Goal: Task Accomplishment & Management: Manage account settings

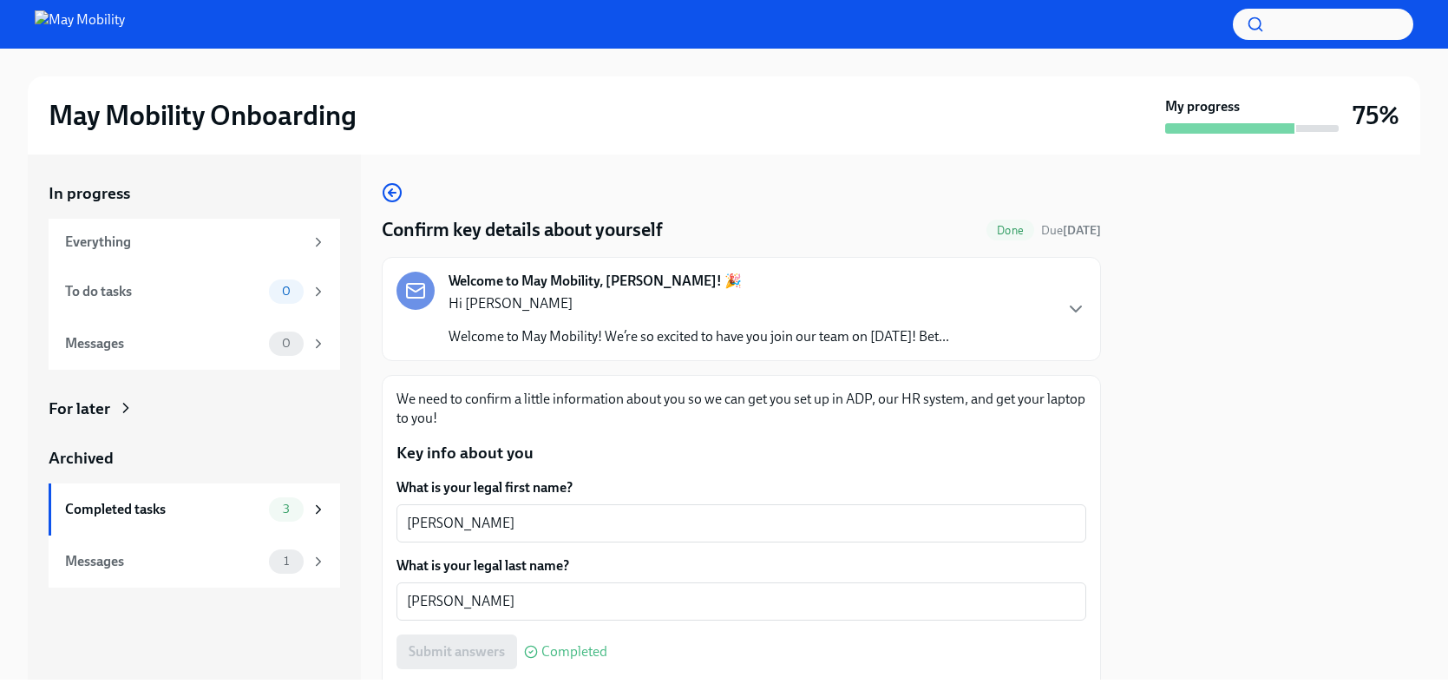
click at [119, 408] on icon at bounding box center [125, 407] width 17 height 17
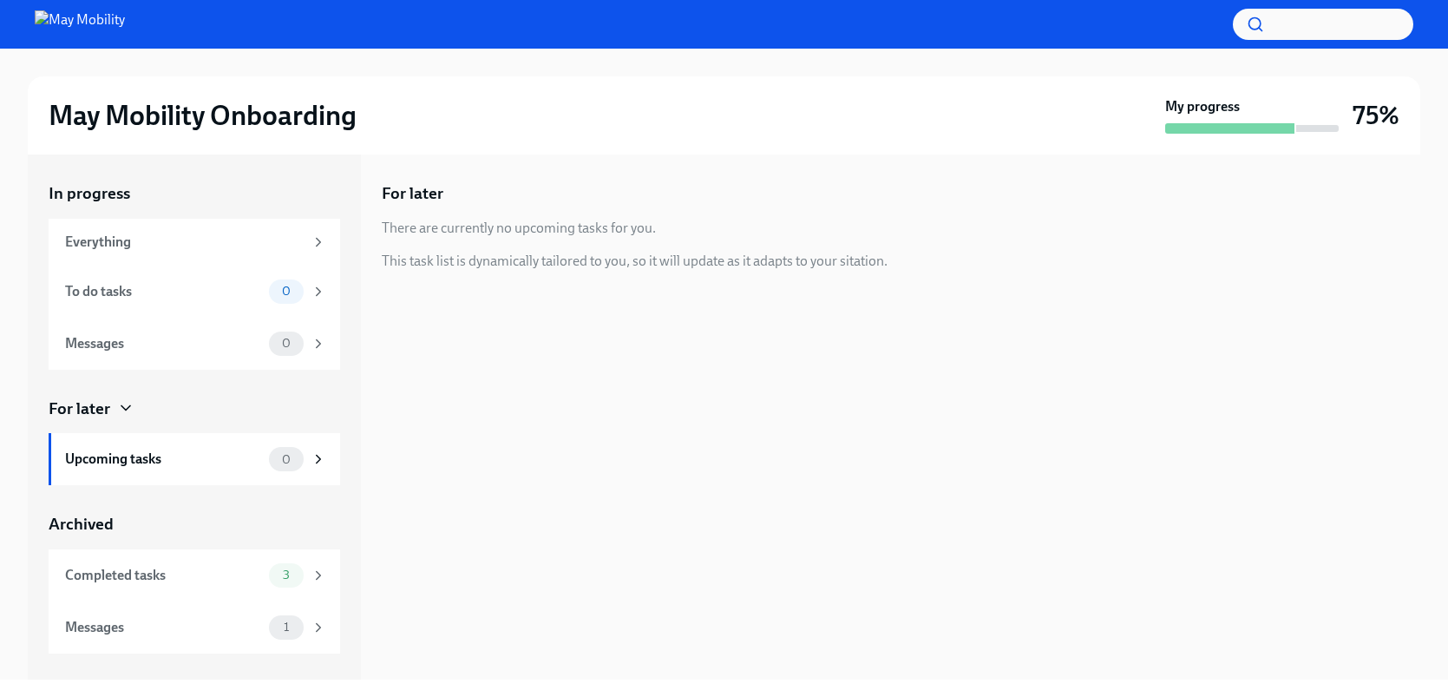
click at [119, 408] on icon at bounding box center [125, 407] width 17 height 17
click at [125, 412] on icon at bounding box center [125, 407] width 17 height 17
click at [60, 403] on div "For later" at bounding box center [80, 408] width 62 height 23
click at [165, 246] on div "Everything" at bounding box center [184, 242] width 239 height 19
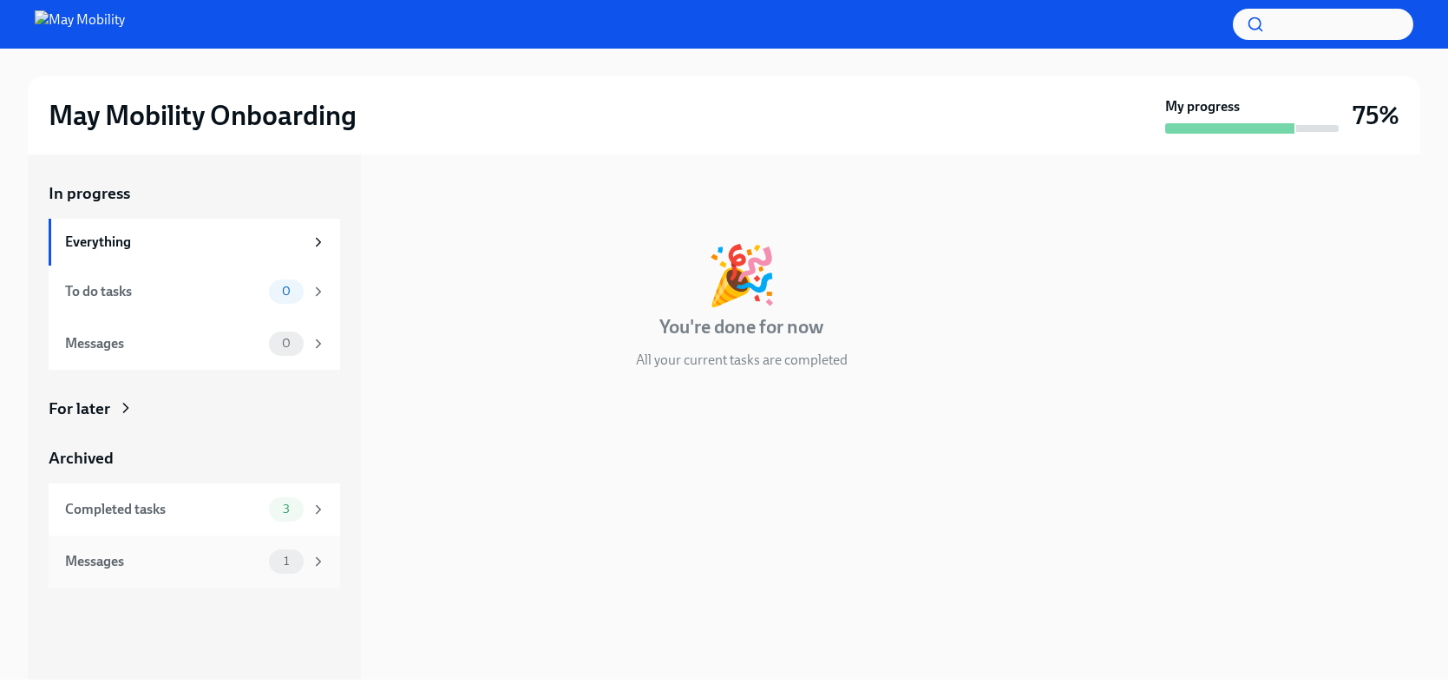
click at [145, 541] on div "Messages 1" at bounding box center [195, 561] width 292 height 52
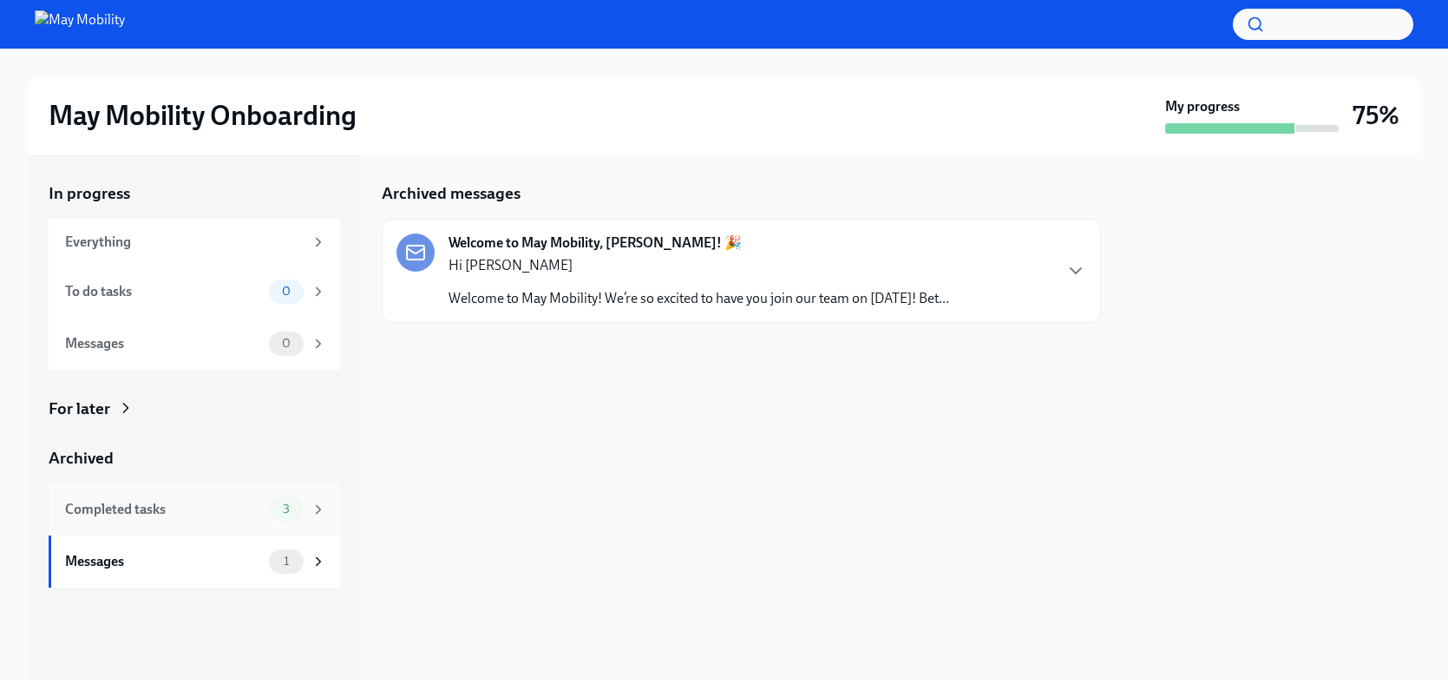
click at [153, 524] on div "Completed tasks 3" at bounding box center [195, 509] width 292 height 52
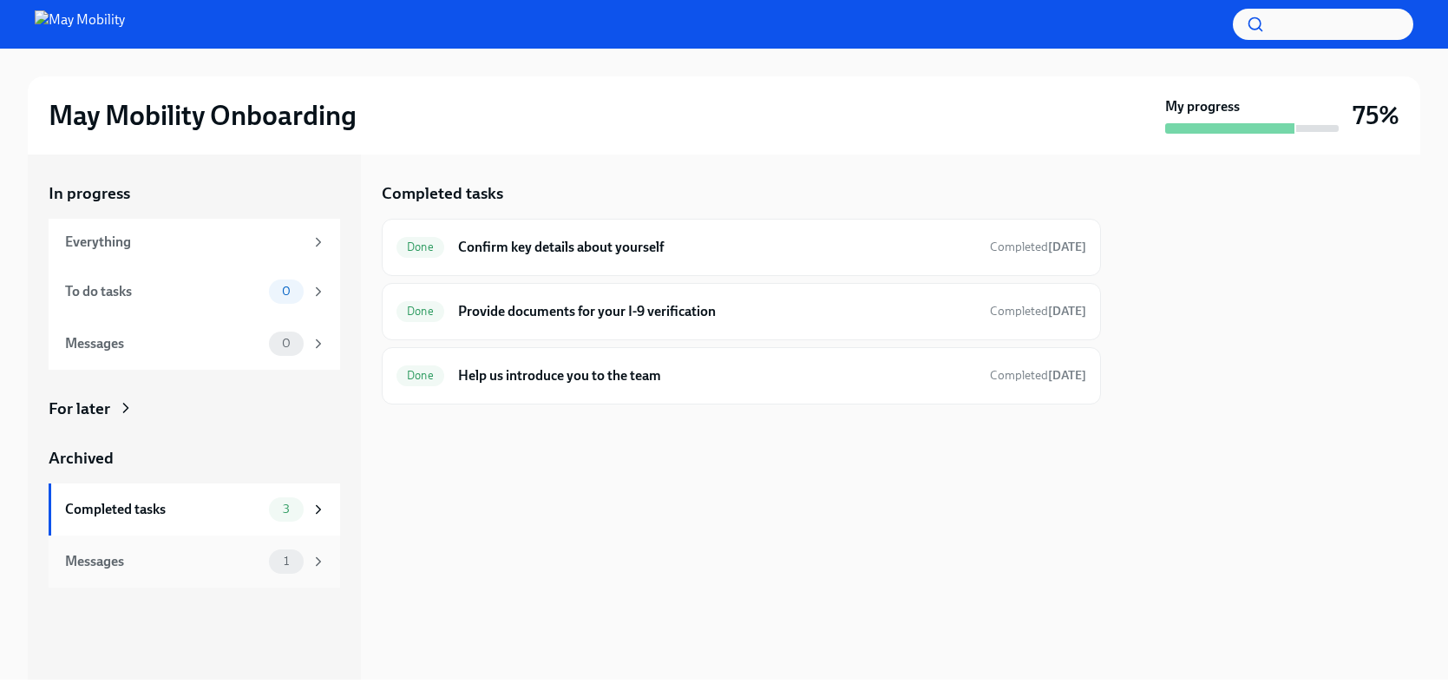
click at [235, 573] on div "Messages 1" at bounding box center [195, 561] width 292 height 52
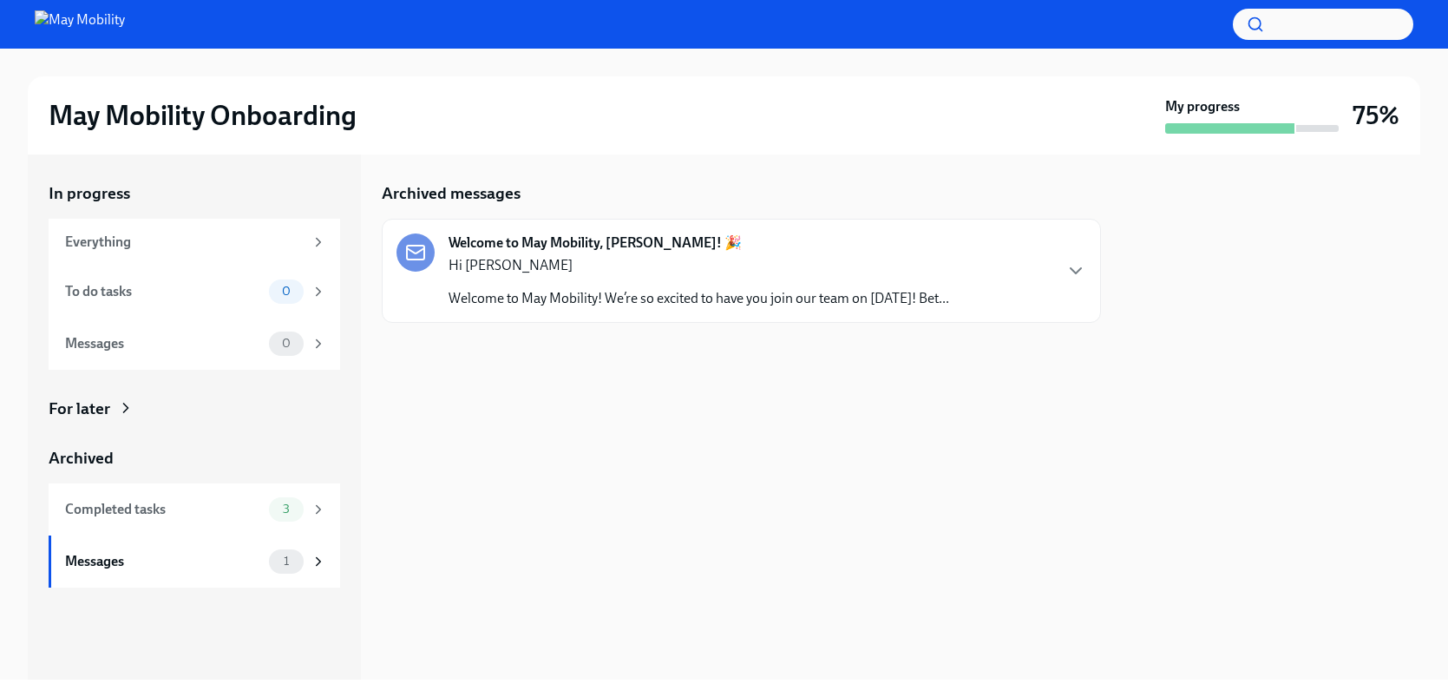
click at [475, 259] on p "Hi [PERSON_NAME]" at bounding box center [699, 265] width 501 height 19
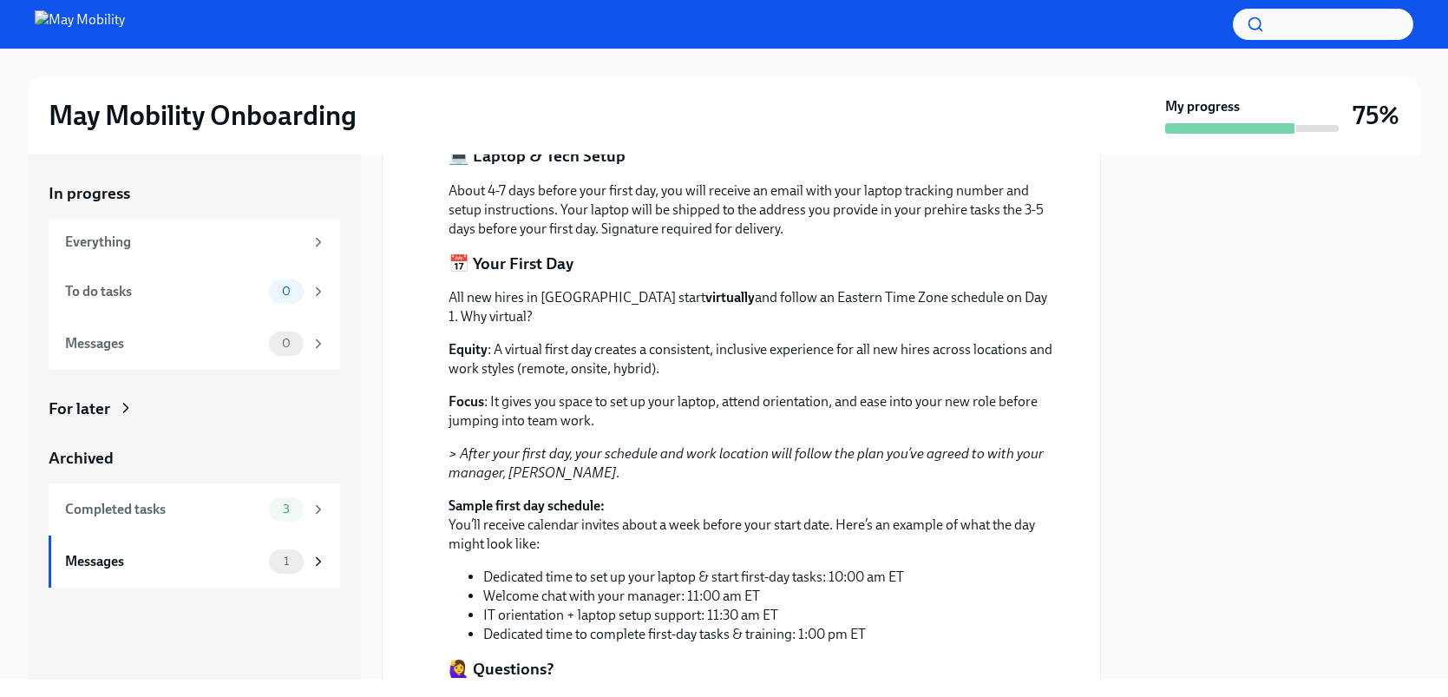
scroll to position [770, 0]
